Goal: Task Accomplishment & Management: Complete application form

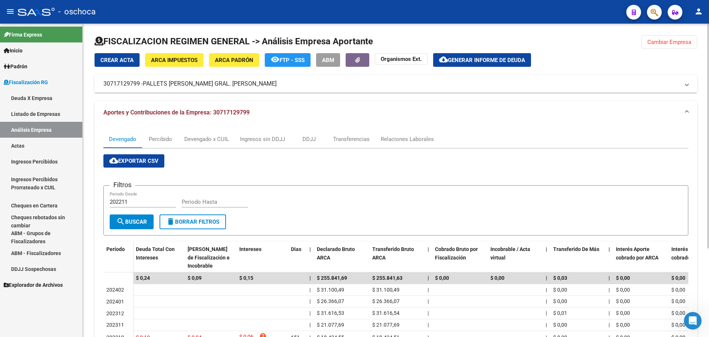
click at [669, 42] on span "Cambiar Empresa" at bounding box center [669, 42] width 44 height 7
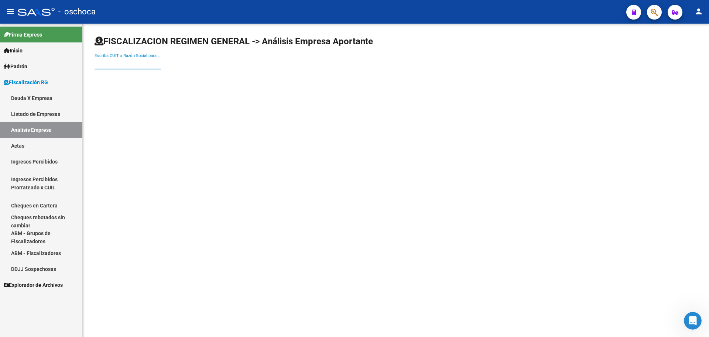
click at [100, 64] on input "Escriba CUIT o Razón Social para buscar" at bounding box center [128, 63] width 66 height 7
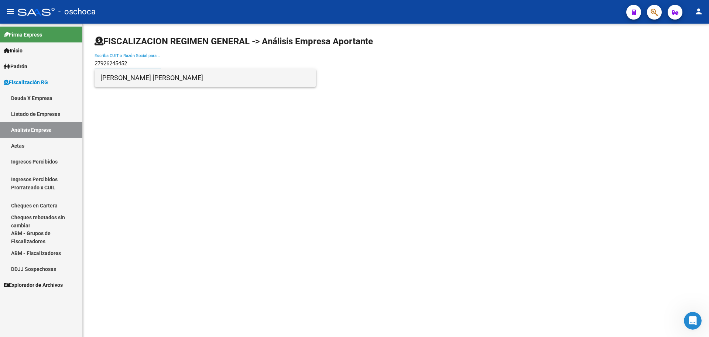
type input "27926245452"
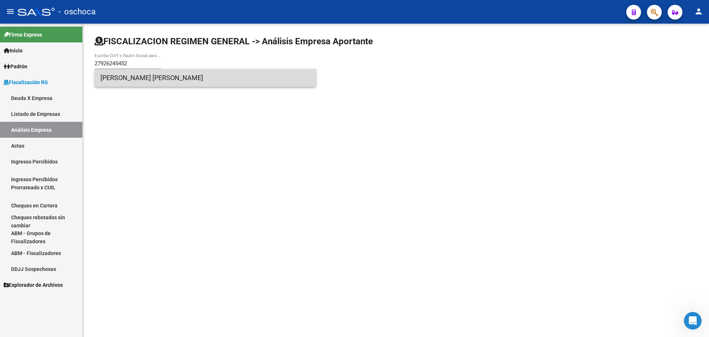
click at [102, 80] on span "[PERSON_NAME] [PERSON_NAME]" at bounding box center [205, 78] width 210 height 18
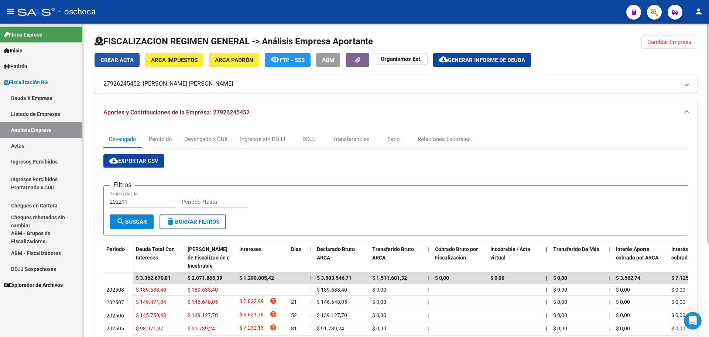
click at [118, 59] on span "Crear Acta" at bounding box center [116, 60] width 33 height 7
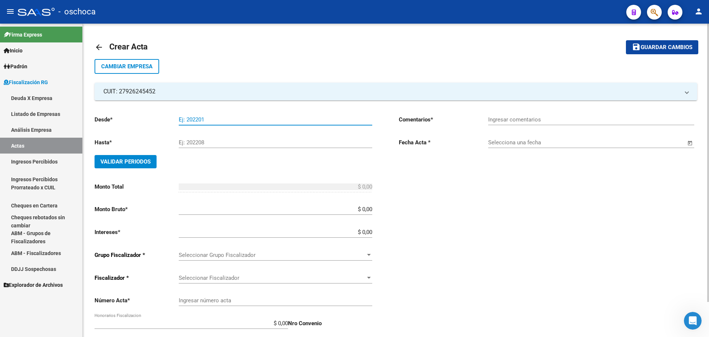
click at [182, 121] on input "Ej: 202201" at bounding box center [276, 119] width 194 height 7
type input "202412"
click at [184, 138] on div "Ej: 202208" at bounding box center [276, 140] width 194 height 16
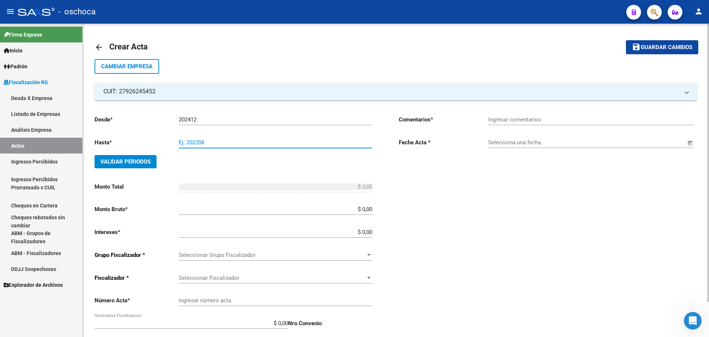
click at [189, 145] on input "Ej: 202208" at bounding box center [276, 142] width 194 height 7
type input "202505"
click at [138, 164] on span "Validar Periodos" at bounding box center [125, 161] width 50 height 7
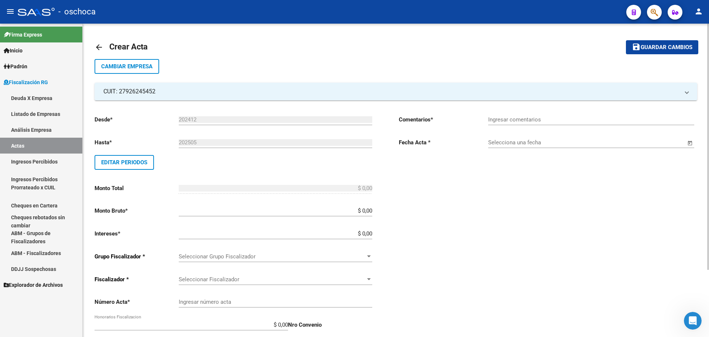
click at [371, 210] on input "$ 0,00" at bounding box center [276, 211] width 194 height 7
type input "$ 881.725,57"
click at [372, 235] on input "$ 0,00" at bounding box center [276, 233] width 194 height 7
type input "$ 26.451,77"
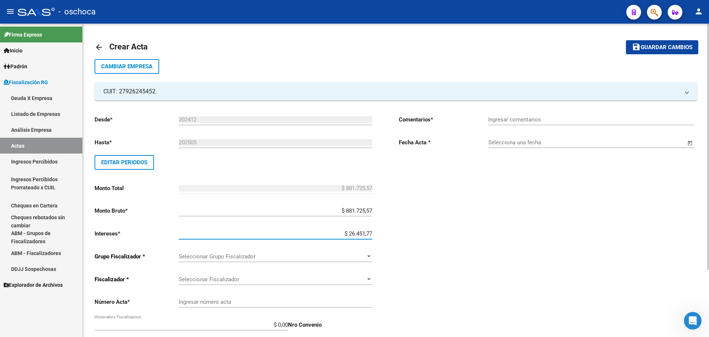
type input "$ 908.177,34"
click at [364, 259] on span "Seleccionar Grupo Fiscalizador" at bounding box center [272, 256] width 187 height 7
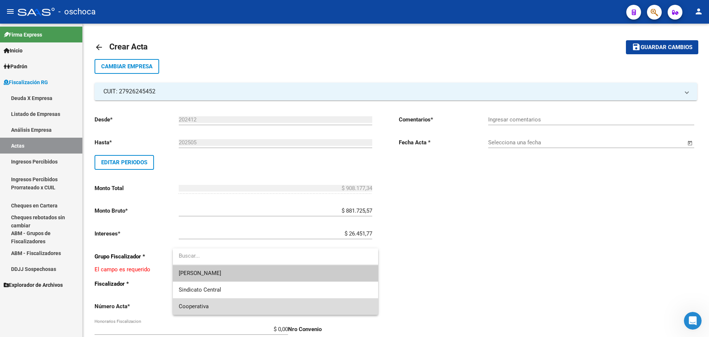
click at [301, 304] on span "Cooperativa" at bounding box center [276, 306] width 194 height 17
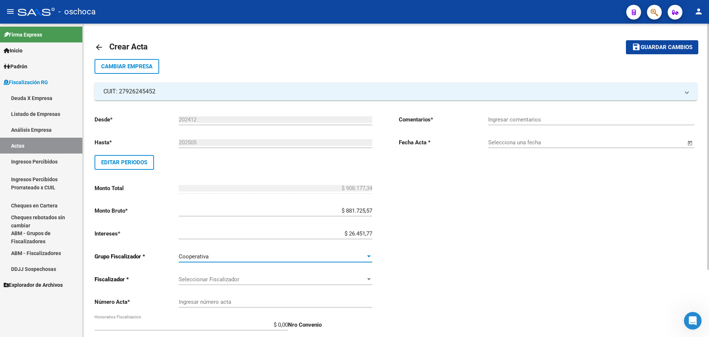
click at [307, 281] on span "Seleccionar Fiscalizador" at bounding box center [272, 279] width 187 height 7
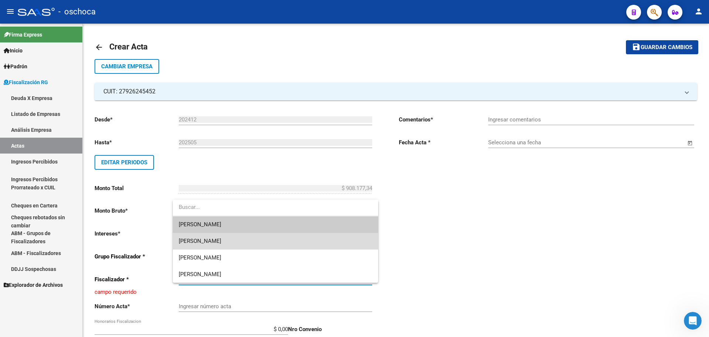
click at [289, 243] on span "[PERSON_NAME]" at bounding box center [276, 241] width 194 height 17
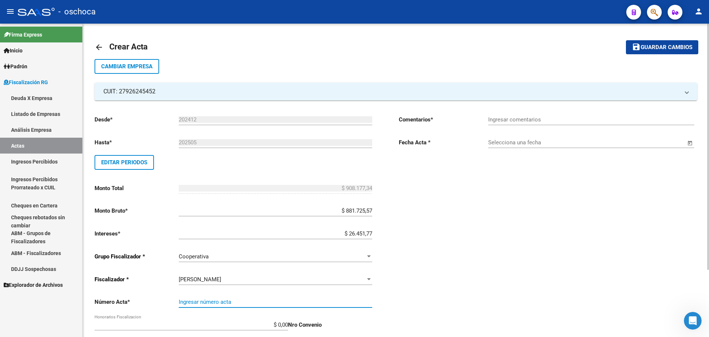
click at [274, 304] on input "Ingresar número acta" at bounding box center [276, 302] width 194 height 7
type input "104981"
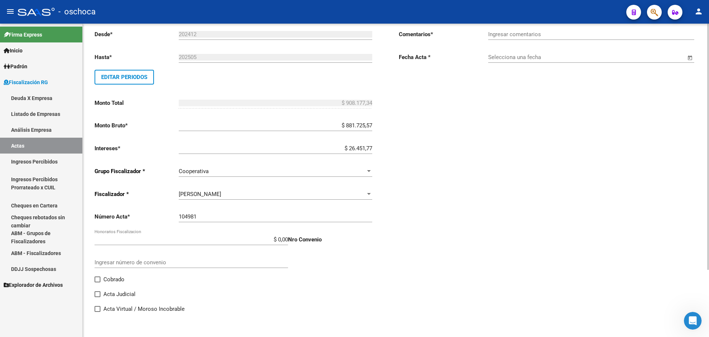
click at [105, 280] on span "Cobrado" at bounding box center [113, 279] width 21 height 9
click at [97, 283] on input "Cobrado" at bounding box center [97, 283] width 0 height 0
checkbox input "true"
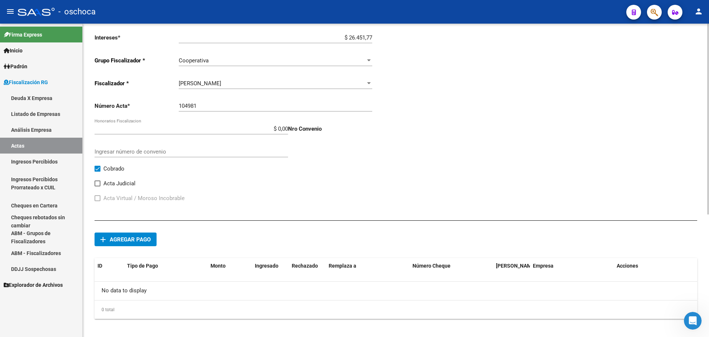
scroll to position [202, 0]
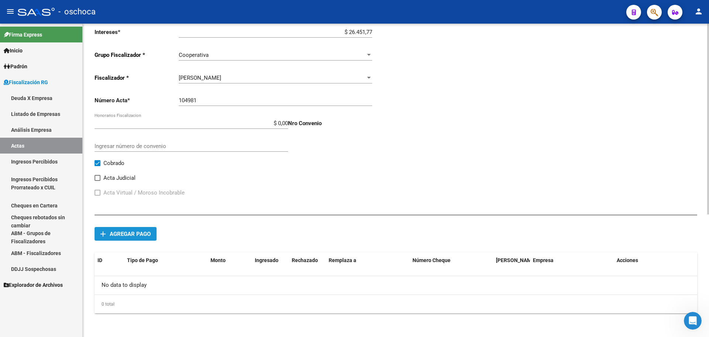
click at [141, 235] on span "Agregar pago" at bounding box center [130, 234] width 41 height 7
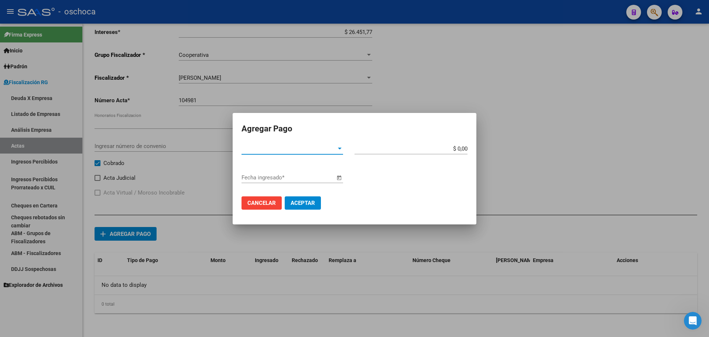
click at [313, 147] on span "Tipo de Pago *" at bounding box center [289, 149] width 95 height 7
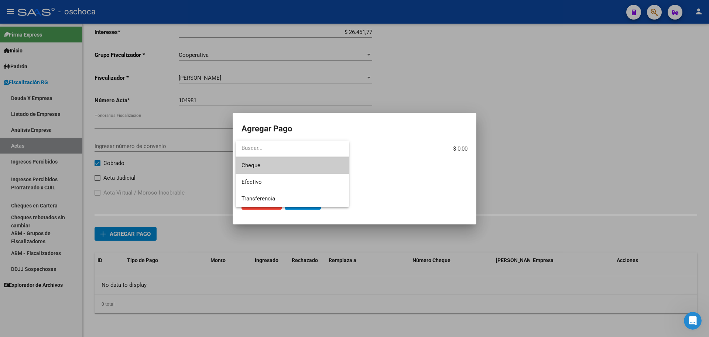
click at [297, 169] on span "Cheque" at bounding box center [293, 165] width 102 height 17
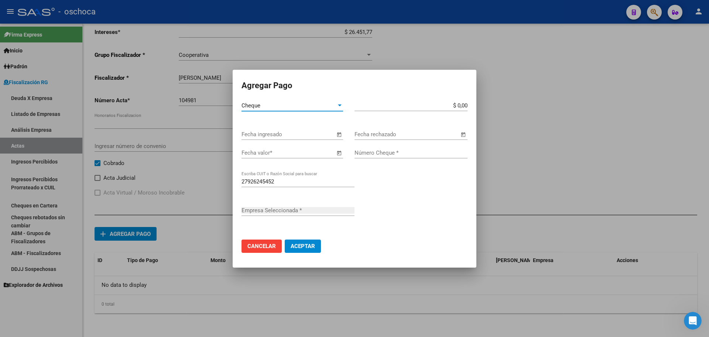
type input "[PERSON_NAME] [PERSON_NAME]"
click at [339, 134] on span "Open calendar" at bounding box center [339, 135] width 18 height 18
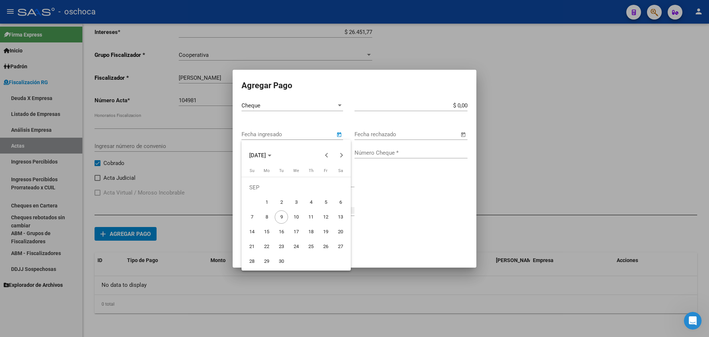
click at [309, 204] on span "4" at bounding box center [310, 202] width 13 height 13
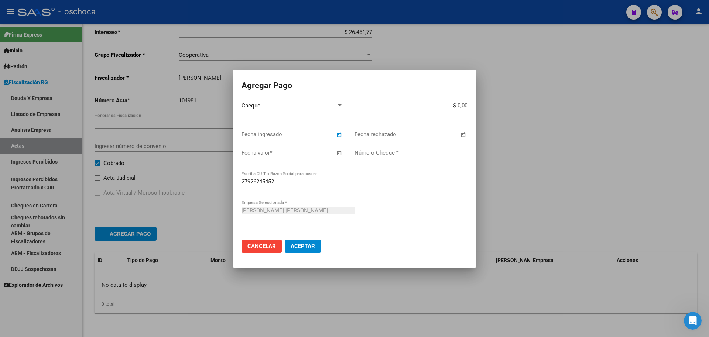
type input "[DATE]"
click at [338, 156] on span "Open calendar" at bounding box center [339, 153] width 18 height 18
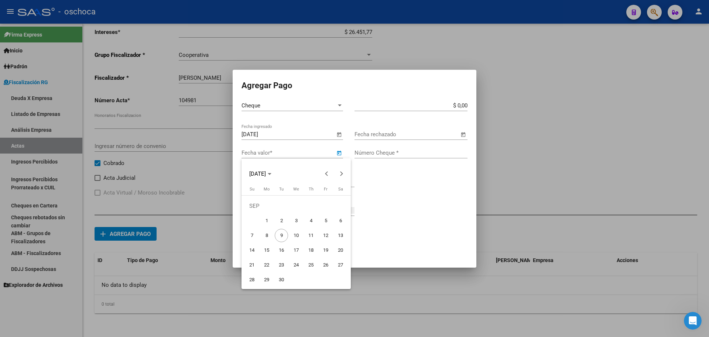
click at [251, 278] on span "28" at bounding box center [251, 279] width 13 height 13
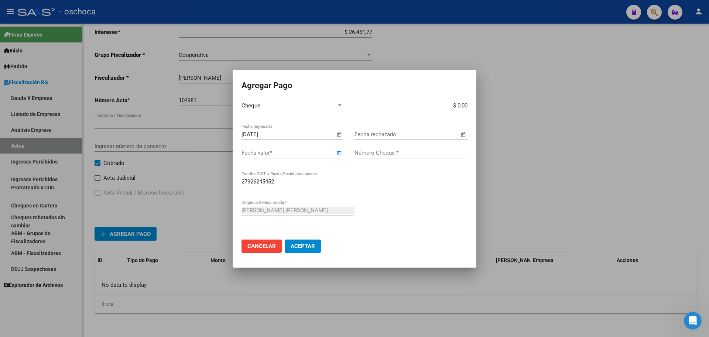
type input "[DATE]"
click at [467, 105] on input "$ 0,00" at bounding box center [411, 105] width 113 height 7
type input "$ 908.177,33"
click at [418, 152] on input "Número Cheque *" at bounding box center [411, 153] width 113 height 7
type input "84612426"
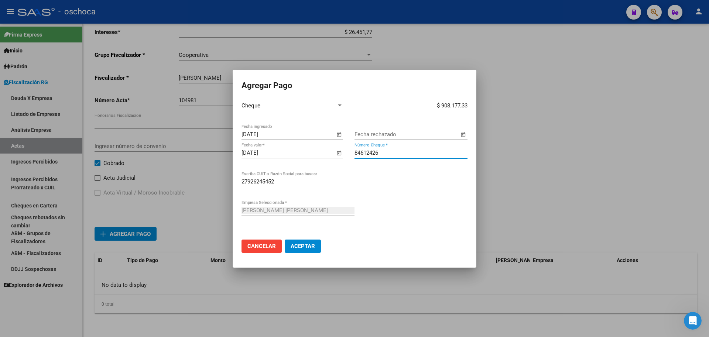
click at [312, 241] on button "Aceptar" at bounding box center [303, 246] width 36 height 13
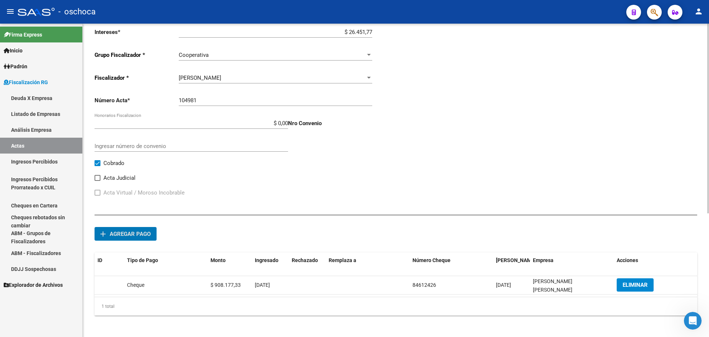
scroll to position [91, 0]
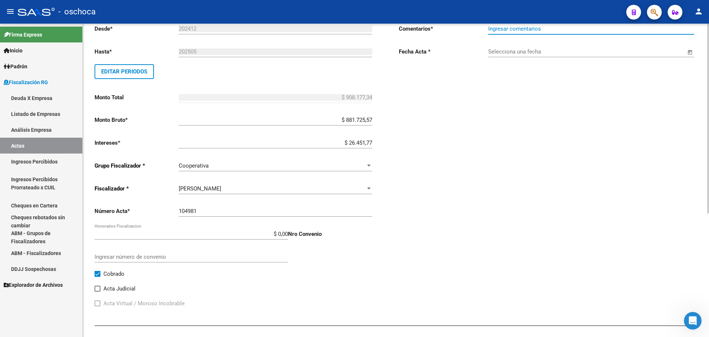
click at [548, 31] on input "Ingresar comentarios" at bounding box center [591, 28] width 206 height 7
type input "COBRADO"
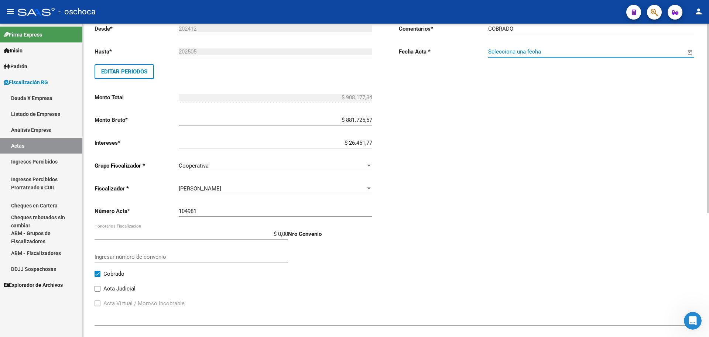
click at [538, 51] on input "Selecciona una fecha" at bounding box center [587, 51] width 198 height 7
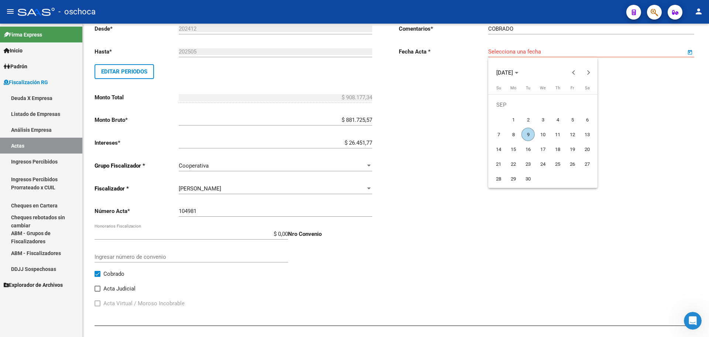
click at [557, 120] on span "4" at bounding box center [557, 119] width 13 height 13
type input "[DATE]"
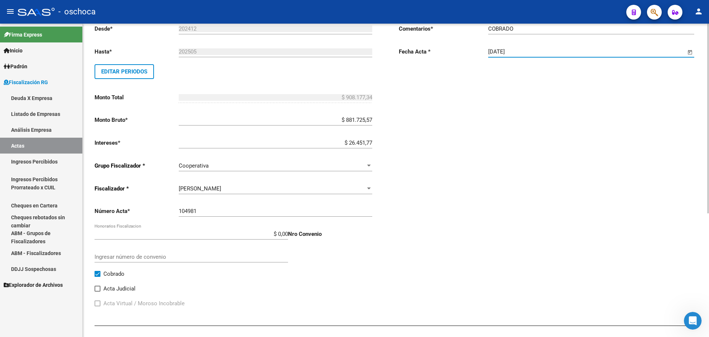
scroll to position [0, 0]
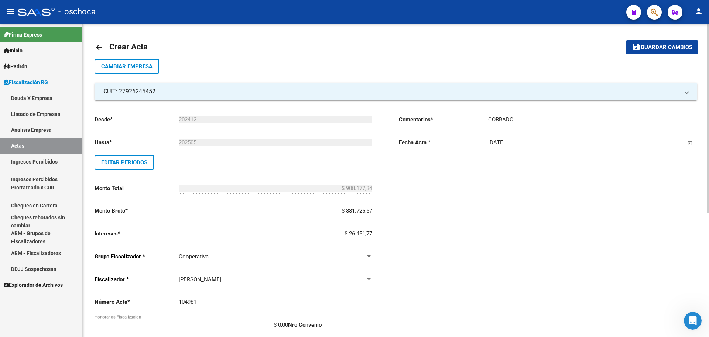
click at [656, 48] on span "Guardar cambios" at bounding box center [667, 47] width 52 height 7
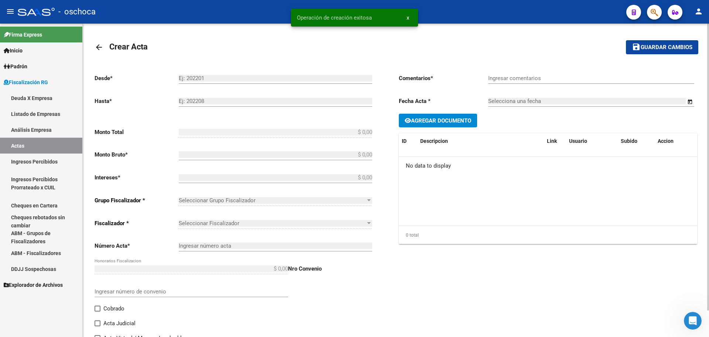
type input "202412"
type input "202505"
type input "$ 908.177,34"
type input "$ 881.725,57"
type input "$ 26.451,77"
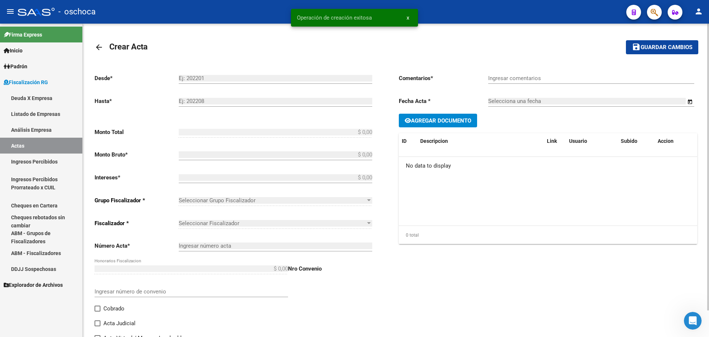
type input "104981"
checkbox input "true"
type input "COBRADO"
type input "[DATE]"
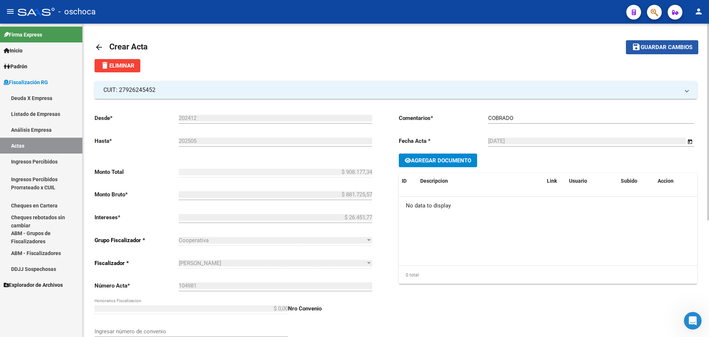
click at [654, 48] on span "Guardar cambios" at bounding box center [667, 47] width 52 height 7
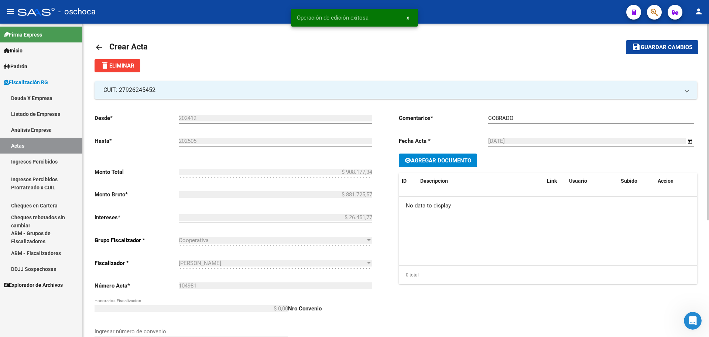
click at [40, 131] on link "Análisis Empresa" at bounding box center [41, 130] width 82 height 16
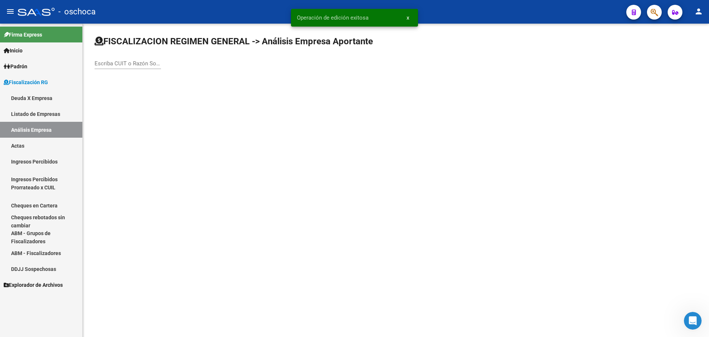
click at [105, 64] on input "Escriba CUIT o Razón Social para buscar" at bounding box center [128, 63] width 66 height 7
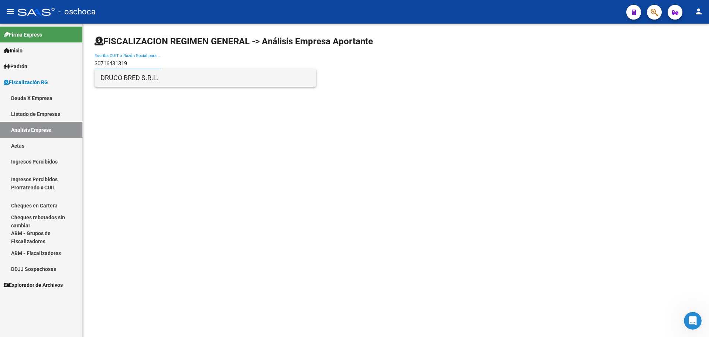
type input "30716431319"
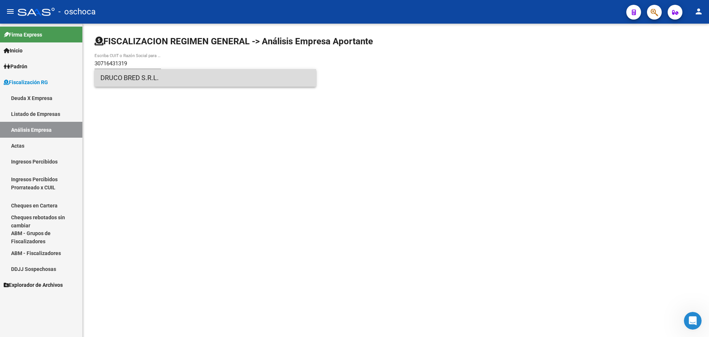
click at [113, 80] on span "DRUCO BRED S.R.L." at bounding box center [205, 78] width 210 height 18
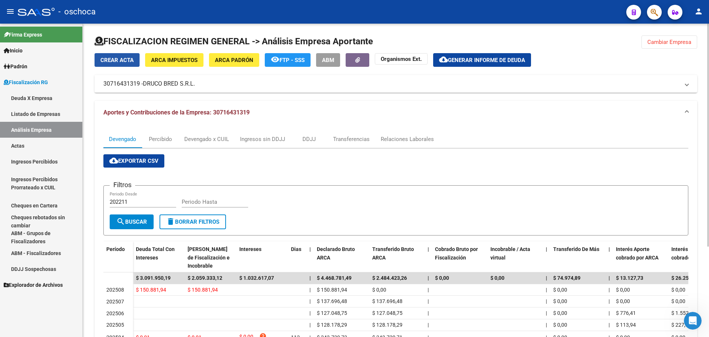
click at [123, 59] on span "Crear Acta" at bounding box center [116, 60] width 33 height 7
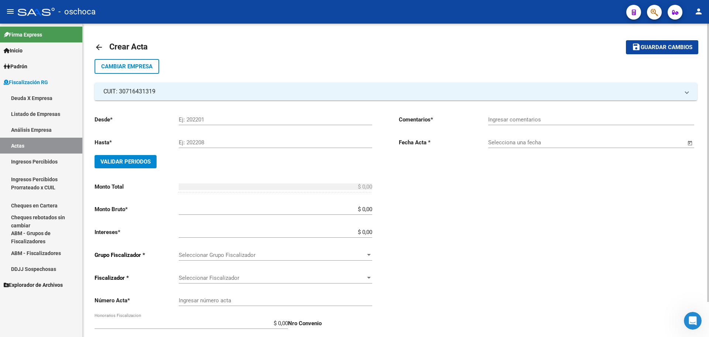
click at [180, 121] on input "Ej: 202201" at bounding box center [276, 119] width 194 height 7
type input "202307"
click at [202, 142] on input "Ej: 202208" at bounding box center [276, 142] width 194 height 7
type input "202405"
click at [143, 159] on span "Validar Periodos" at bounding box center [125, 161] width 50 height 7
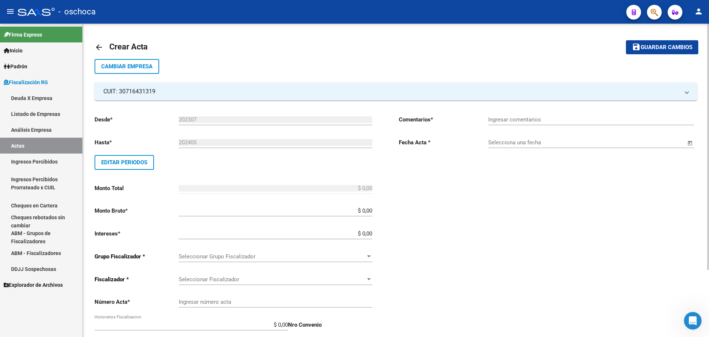
click at [372, 210] on input "$ 0,00" at bounding box center [276, 211] width 194 height 7
type input "$ 491.091,63"
click at [373, 234] on div "Desde * 202307 Ej: 202201 Hasta * 202405 Ej: 202208 Editar Periodos Monto Total…" at bounding box center [235, 256] width 281 height 295
click at [371, 233] on input "$ 0,00" at bounding box center [276, 233] width 194 height 7
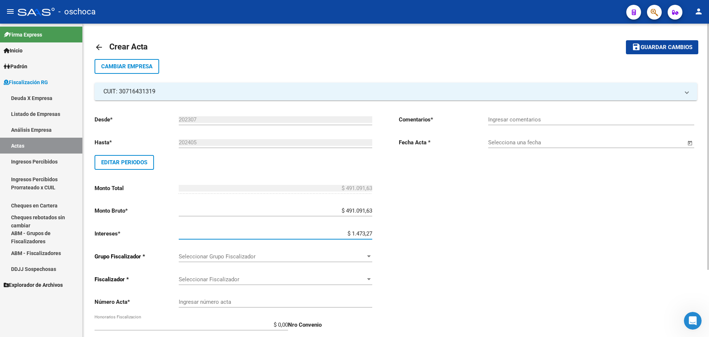
type input "$ 14.732,75"
type input "$ 505.824,38"
click at [359, 258] on span "Seleccionar Grupo Fiscalizador" at bounding box center [272, 256] width 187 height 7
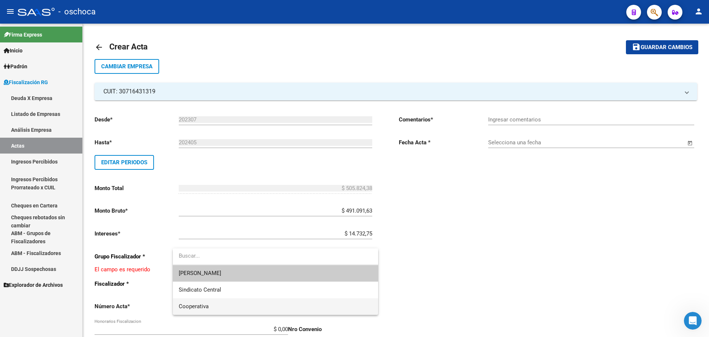
click at [302, 304] on span "Cooperativa" at bounding box center [276, 306] width 194 height 17
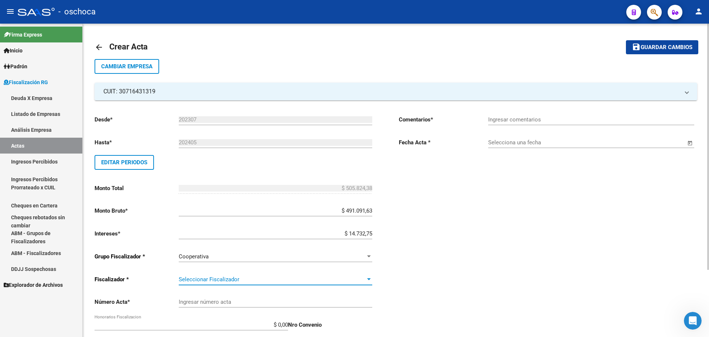
click at [343, 279] on span "Seleccionar Fiscalizador" at bounding box center [272, 279] width 187 height 7
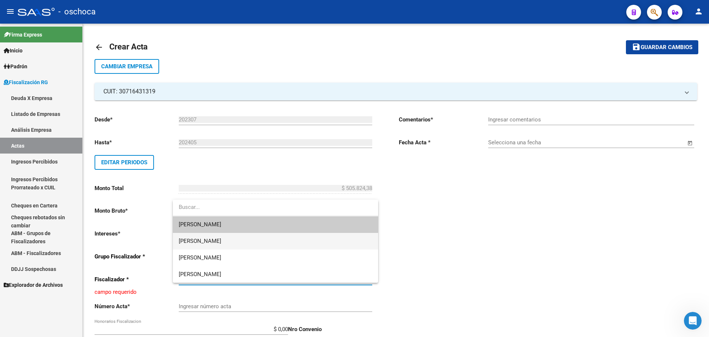
click at [309, 239] on span "[PERSON_NAME]" at bounding box center [276, 241] width 194 height 17
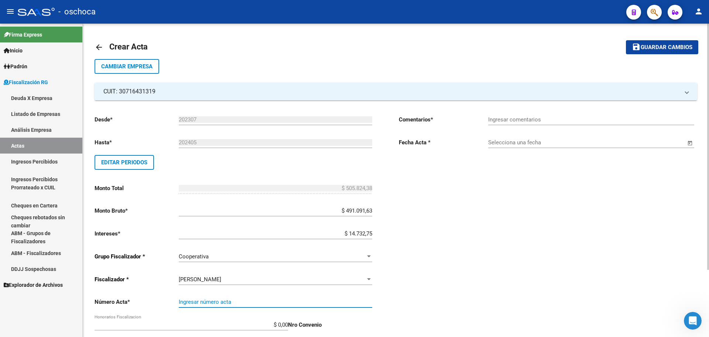
click at [295, 302] on input "Ingresar número acta" at bounding box center [276, 302] width 194 height 7
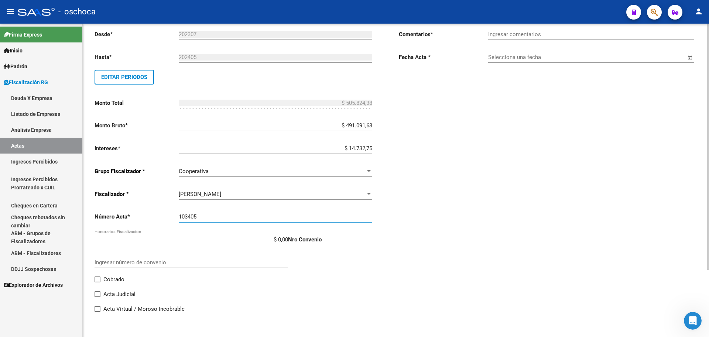
type input "103405"
click at [97, 277] on span at bounding box center [98, 280] width 6 height 6
click at [97, 283] on input "Cobrado" at bounding box center [97, 283] width 0 height 0
checkbox input "true"
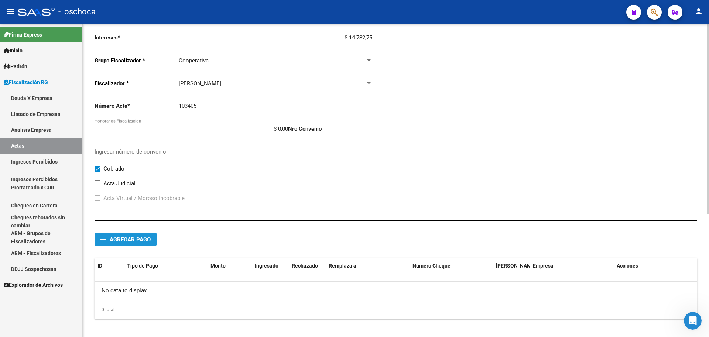
click at [138, 237] on span "Agregar pago" at bounding box center [130, 239] width 41 height 7
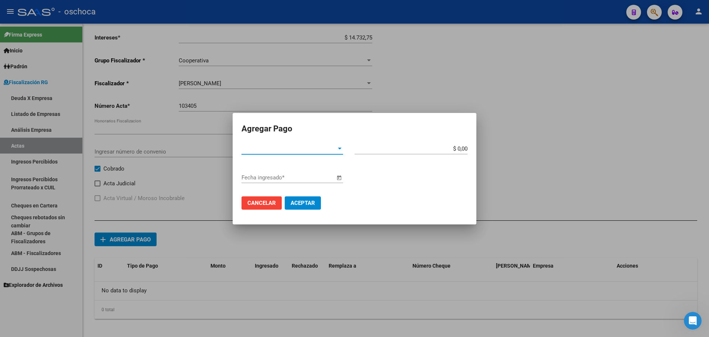
click at [307, 150] on span "Tipo de Pago *" at bounding box center [289, 149] width 95 height 7
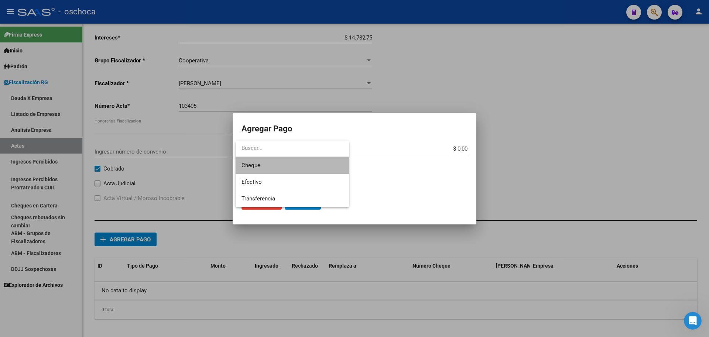
click at [301, 166] on span "Cheque" at bounding box center [293, 165] width 102 height 17
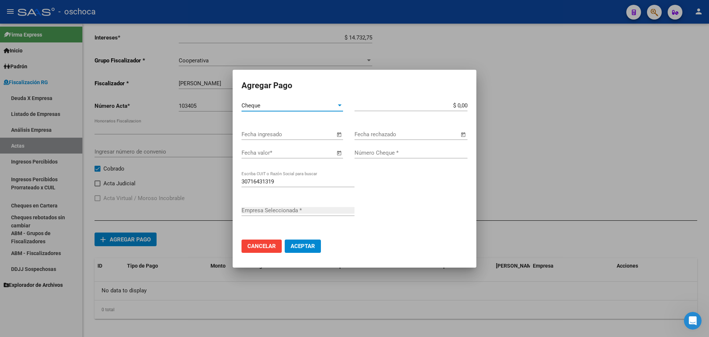
type input "DRUCO BRED S.R.L."
click at [338, 134] on span "Open calendar" at bounding box center [339, 135] width 18 height 18
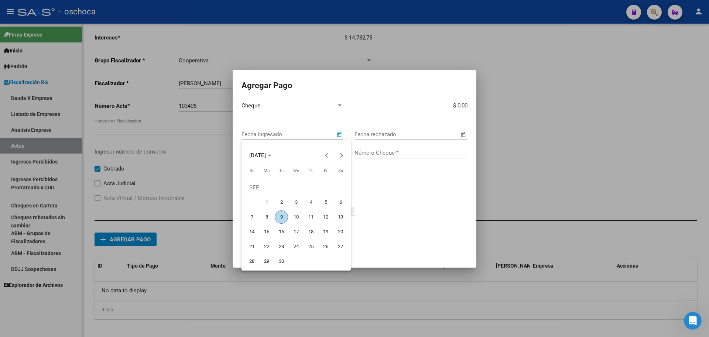
click at [279, 216] on span "9" at bounding box center [281, 216] width 13 height 13
type input "[DATE]"
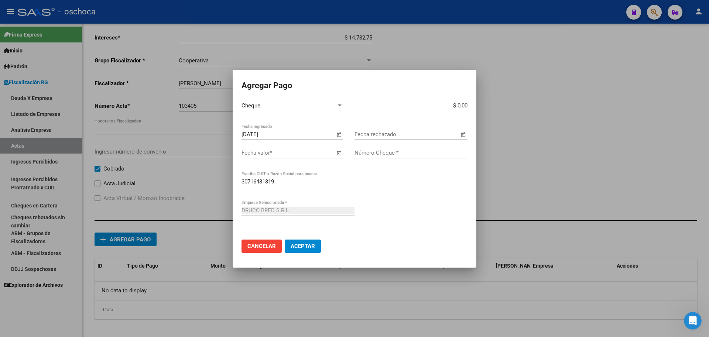
click at [341, 154] on span "Open calendar" at bounding box center [339, 153] width 18 height 18
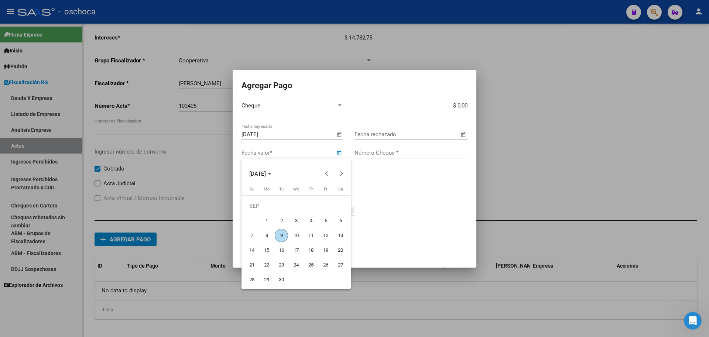
click at [324, 264] on span "26" at bounding box center [325, 265] width 13 height 13
type input "[DATE]"
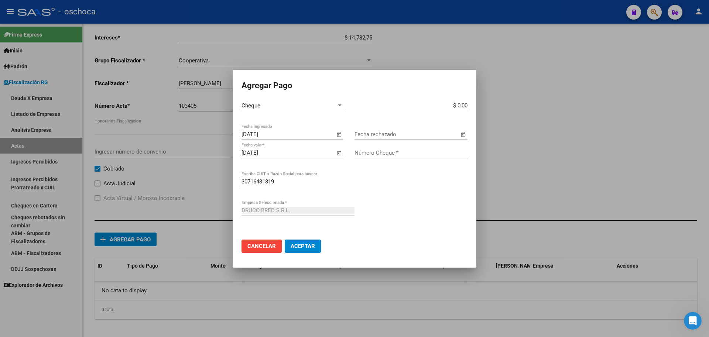
click at [466, 106] on input "$ 0,00" at bounding box center [411, 105] width 113 height 7
type input "$ 420.000,00"
click at [418, 151] on input "Número Cheque *" at bounding box center [411, 153] width 113 height 7
type input "56865648"
click at [312, 247] on span "Aceptar" at bounding box center [303, 246] width 24 height 7
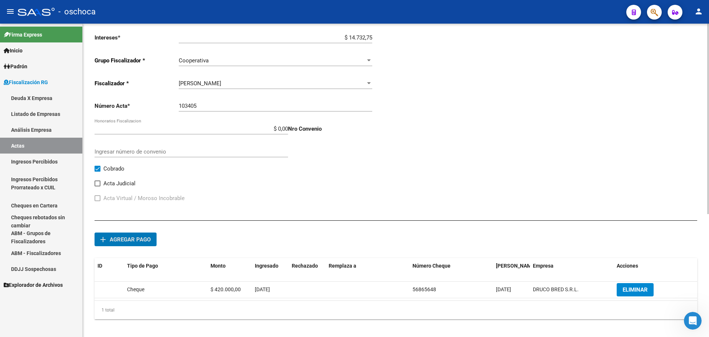
click at [130, 243] on button "add Agregar pago" at bounding box center [126, 240] width 62 height 14
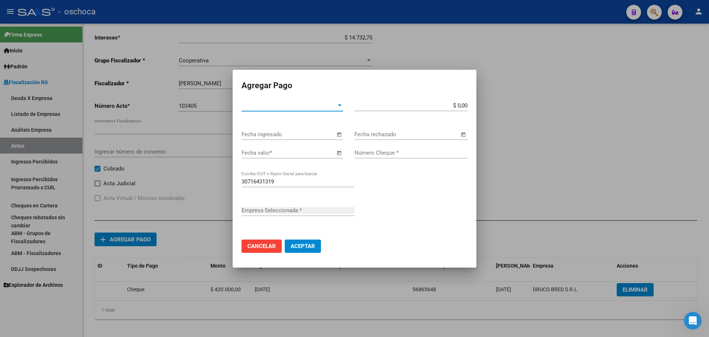
type input "DRUCO BRED S.R.L."
click at [283, 106] on span "Tipo de Pago *" at bounding box center [289, 105] width 95 height 7
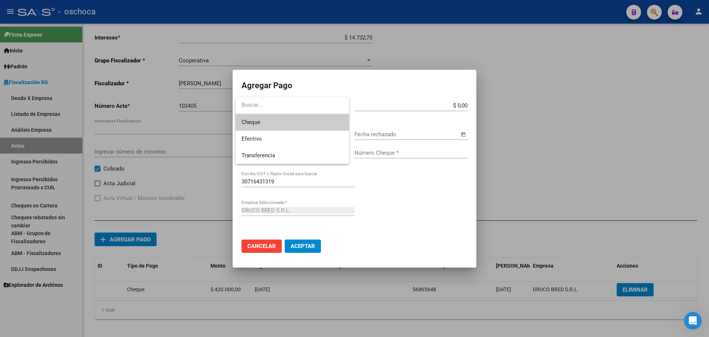
click at [273, 121] on span "Cheque" at bounding box center [293, 122] width 102 height 17
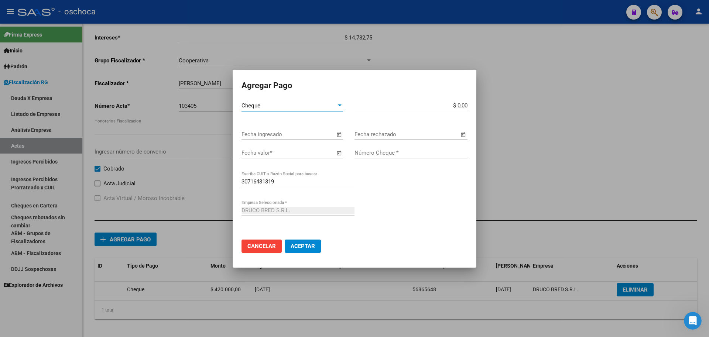
click at [338, 134] on span "Open calendar" at bounding box center [339, 135] width 18 height 18
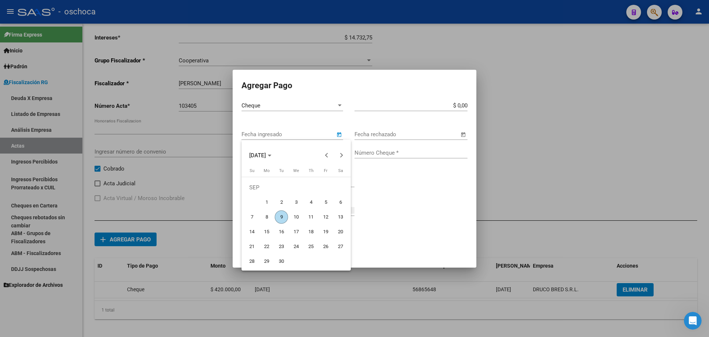
click at [280, 216] on span "9" at bounding box center [281, 216] width 13 height 13
type input "[DATE]"
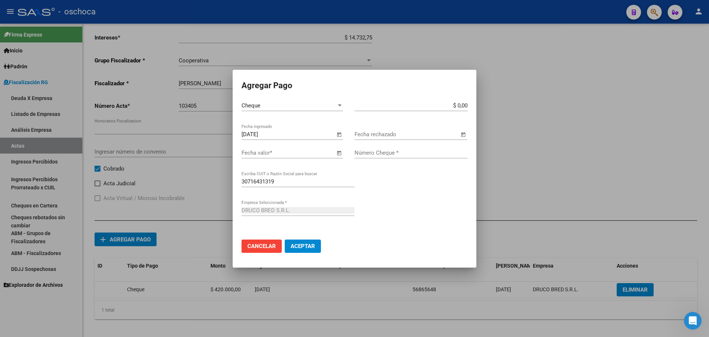
click at [339, 154] on span "Open calendar" at bounding box center [339, 153] width 18 height 18
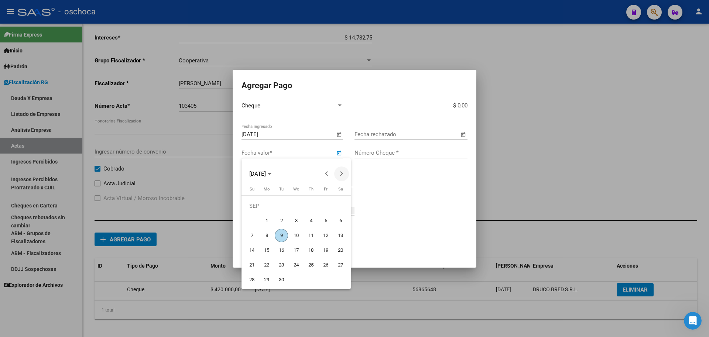
click at [344, 177] on span "Next month" at bounding box center [341, 174] width 15 height 15
click at [298, 236] on span "15" at bounding box center [296, 235] width 13 height 13
type input "[DATE]"
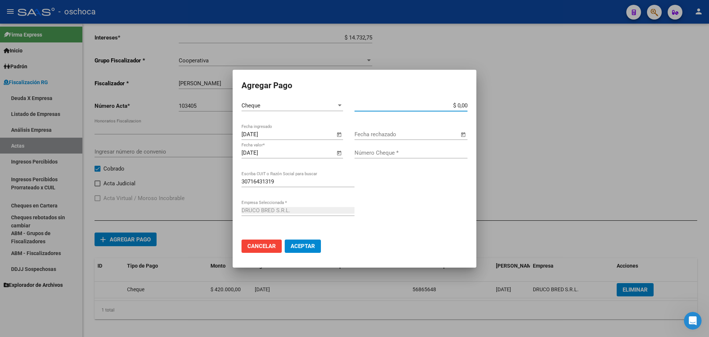
click at [467, 105] on input "$ 0,00" at bounding box center [411, 105] width 113 height 7
type input "$ 85.824,37"
click at [416, 152] on input "Número Cheque *" at bounding box center [411, 153] width 113 height 7
type input "56865655"
click at [285, 240] on button "Aceptar" at bounding box center [303, 246] width 36 height 13
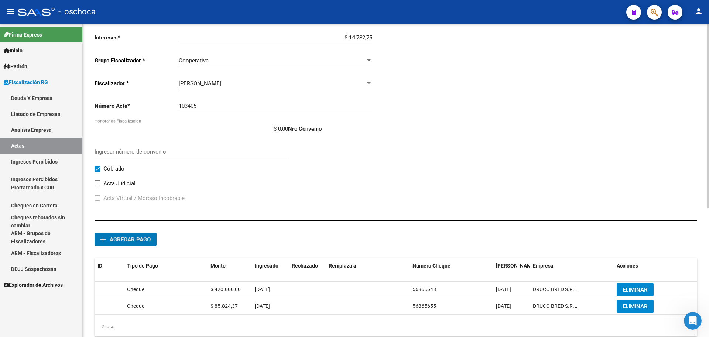
scroll to position [85, 0]
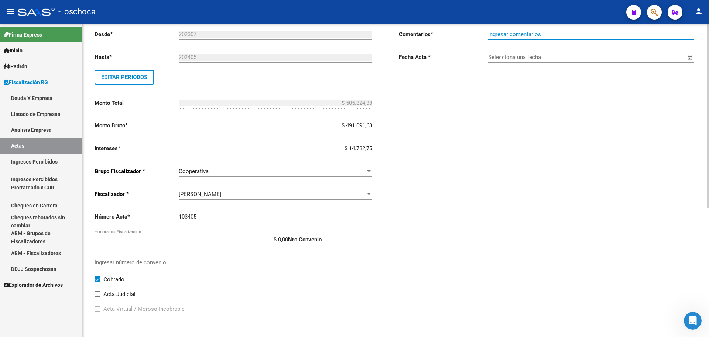
click at [534, 37] on input "Ingresar comentarios" at bounding box center [591, 34] width 206 height 7
type input "COBRADO"
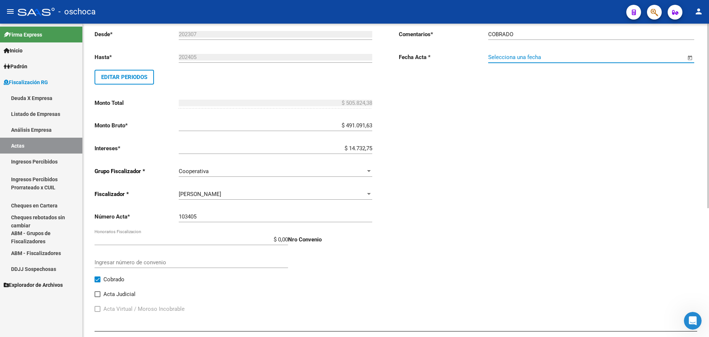
click at [521, 60] on input "Selecciona una fecha" at bounding box center [587, 57] width 198 height 7
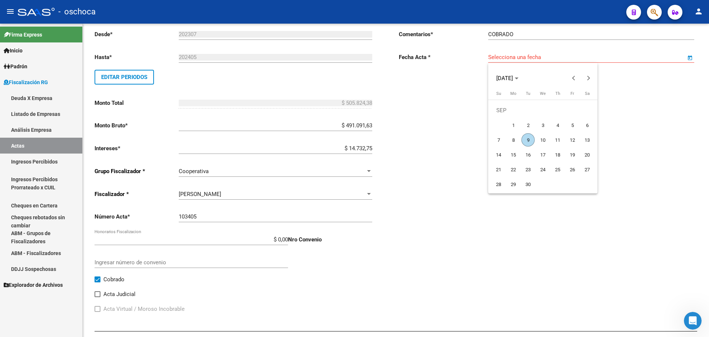
click at [529, 138] on span "9" at bounding box center [527, 139] width 13 height 13
type input "[DATE]"
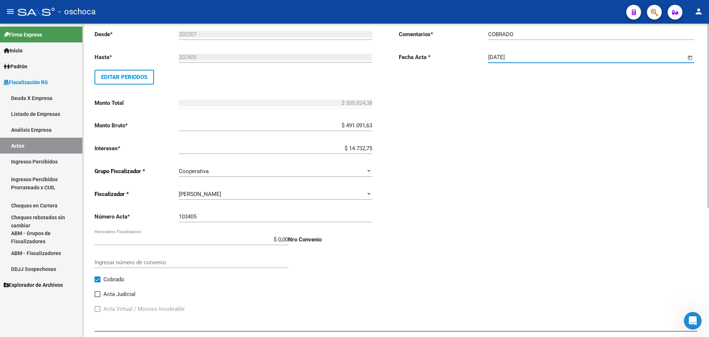
scroll to position [0, 0]
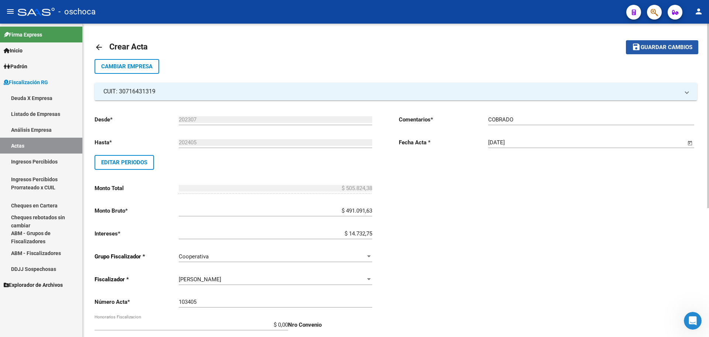
click at [664, 47] on span "Guardar cambios" at bounding box center [667, 47] width 52 height 7
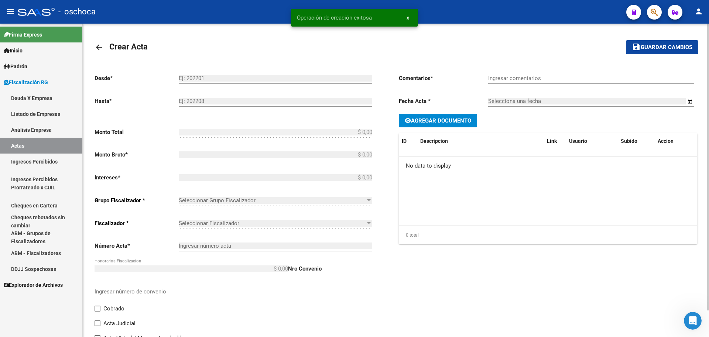
type input "202307"
type input "202405"
type input "$ 505.824,38"
type input "$ 491.091,63"
type input "$ 14.732,75"
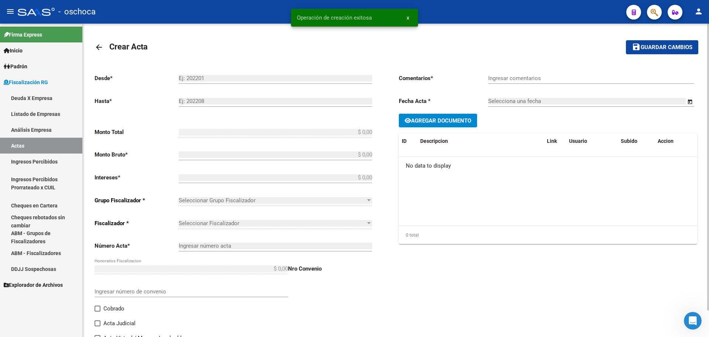
type input "103405"
checkbox input "true"
type input "COBRADO"
type input "[DATE]"
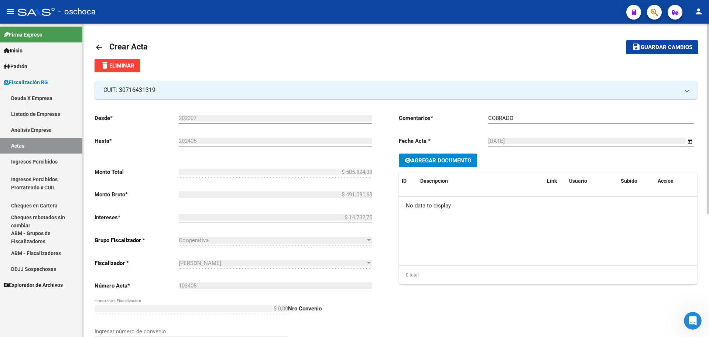
click at [698, 14] on mat-icon "person" at bounding box center [698, 11] width 9 height 9
click at [689, 47] on button "exit_to_app Salir" at bounding box center [683, 49] width 45 height 18
